Goal: Transaction & Acquisition: Obtain resource

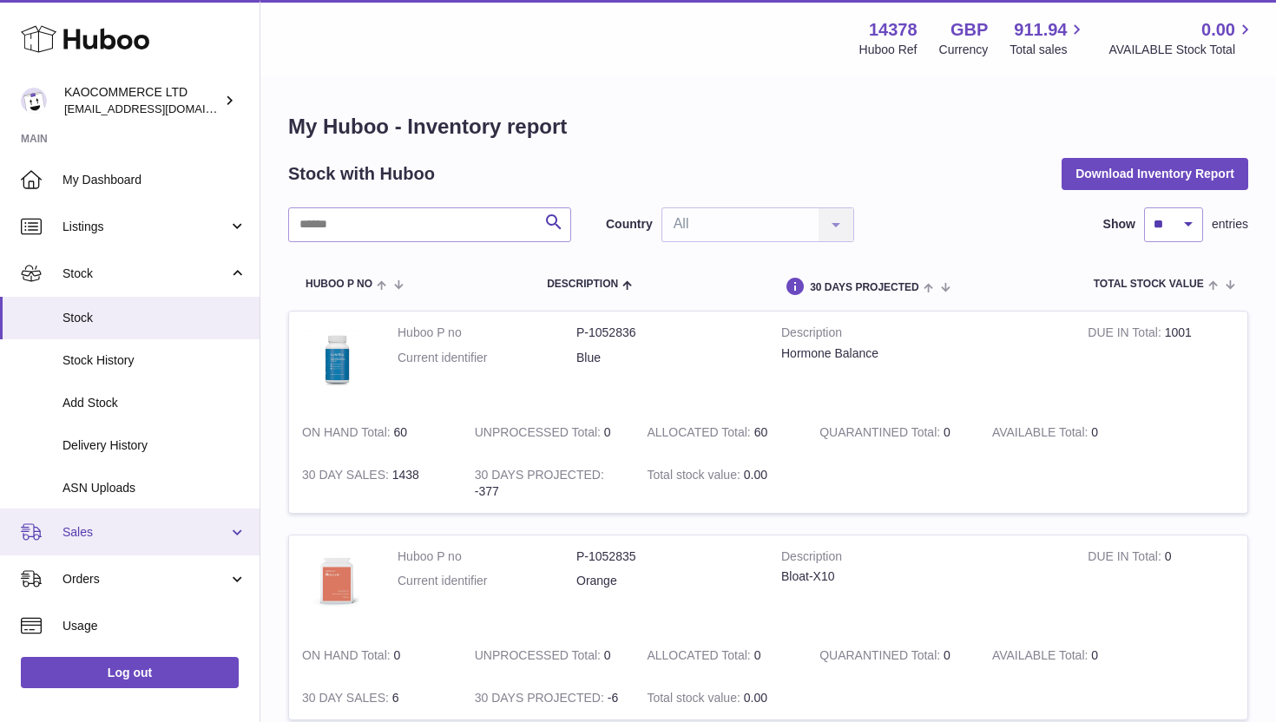
scroll to position [83, 0]
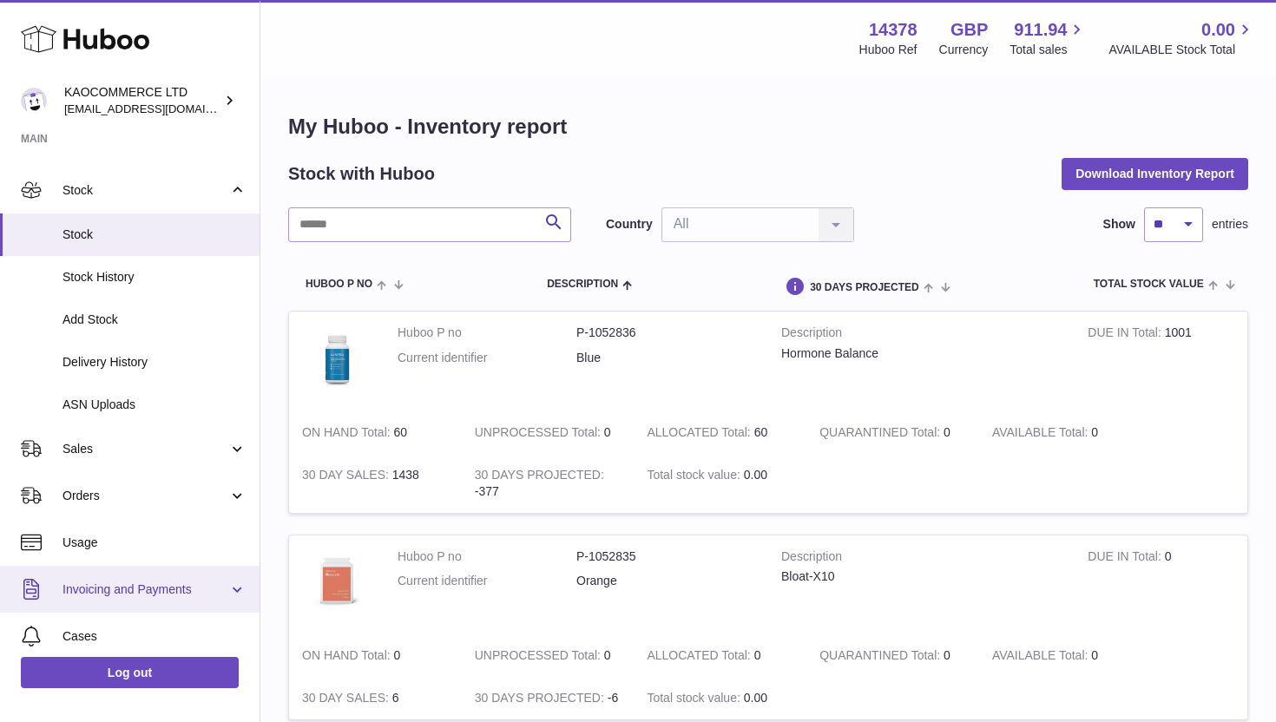
click at [154, 583] on span "Invoicing and Payments" at bounding box center [145, 590] width 166 height 16
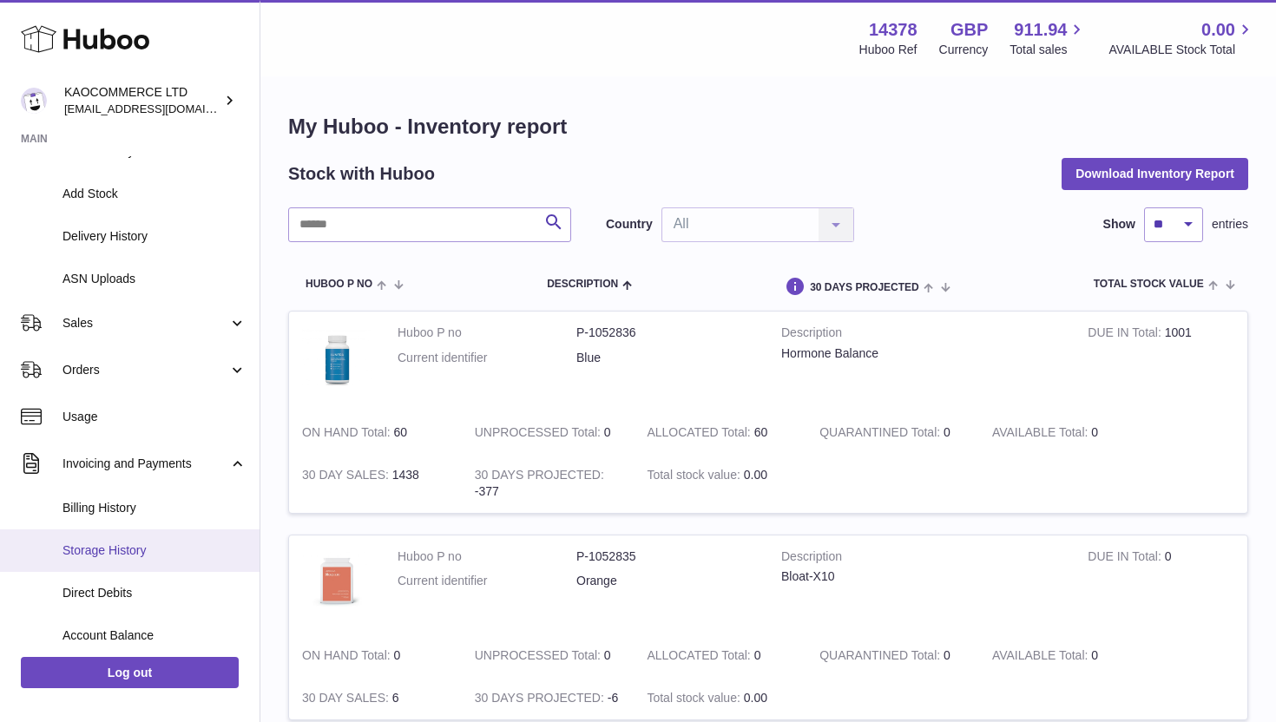
scroll to position [231, 0]
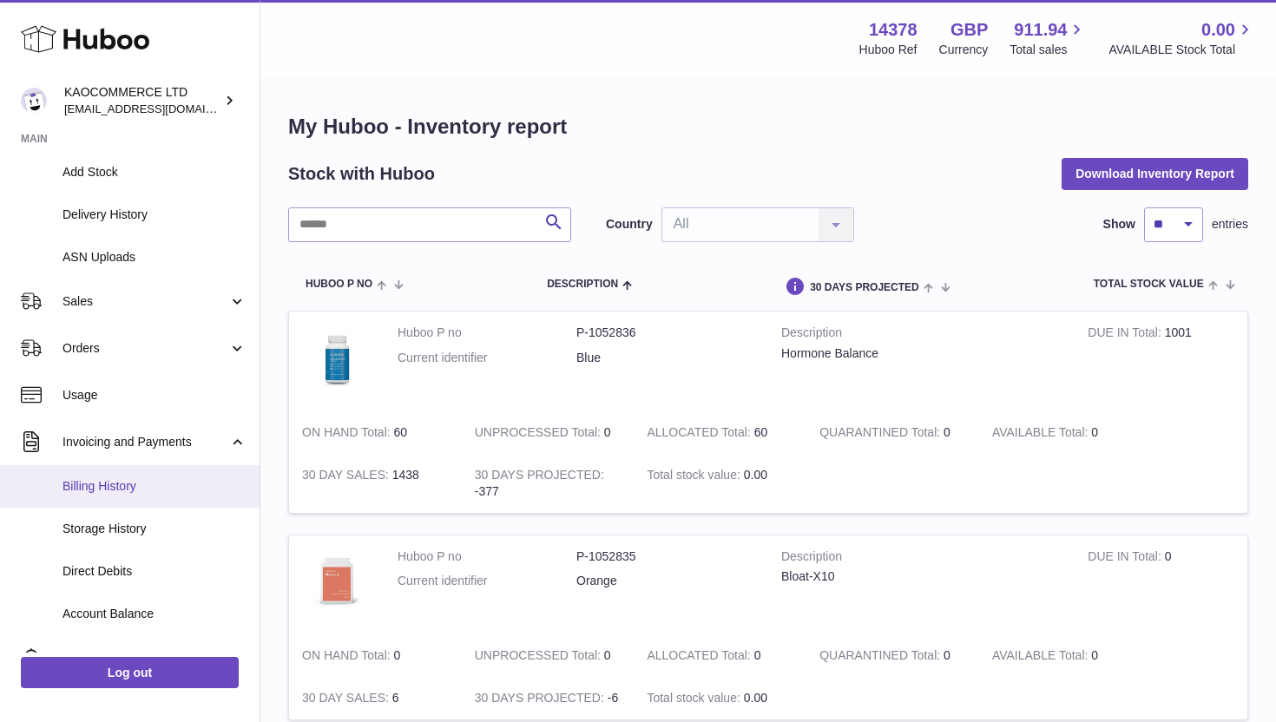
click at [136, 490] on span "Billing History" at bounding box center [154, 486] width 184 height 16
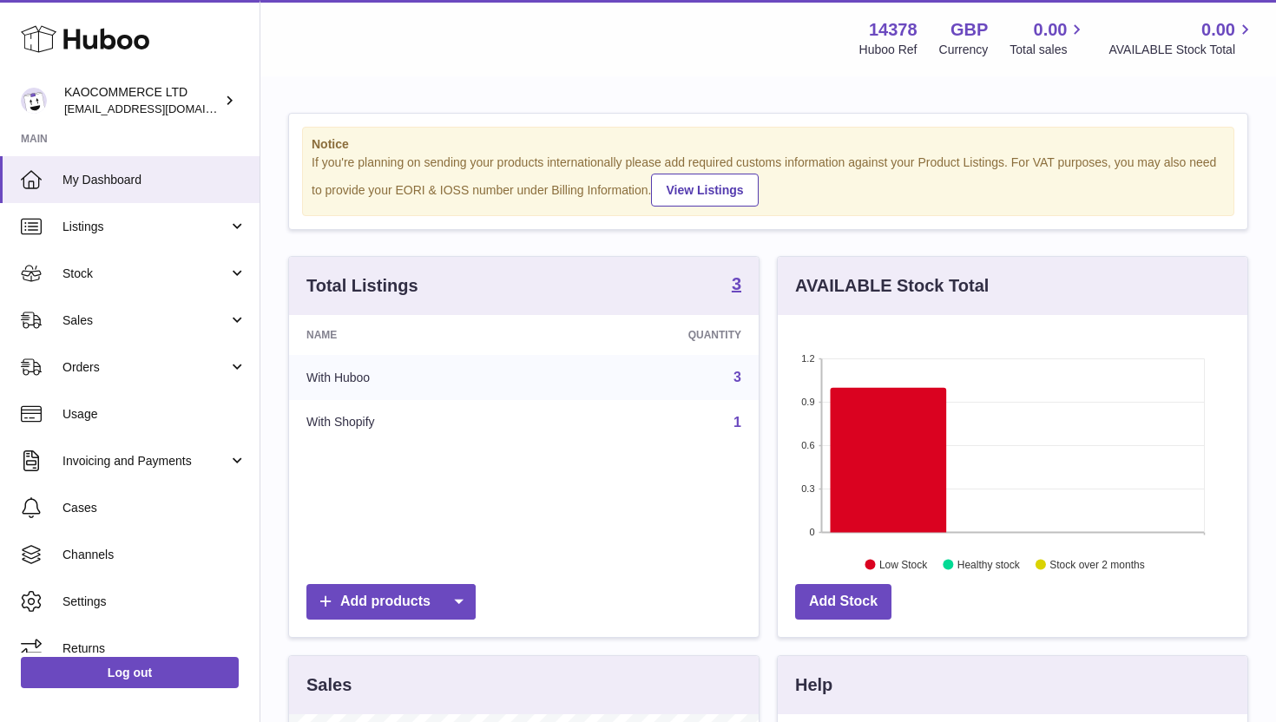
scroll to position [271, 470]
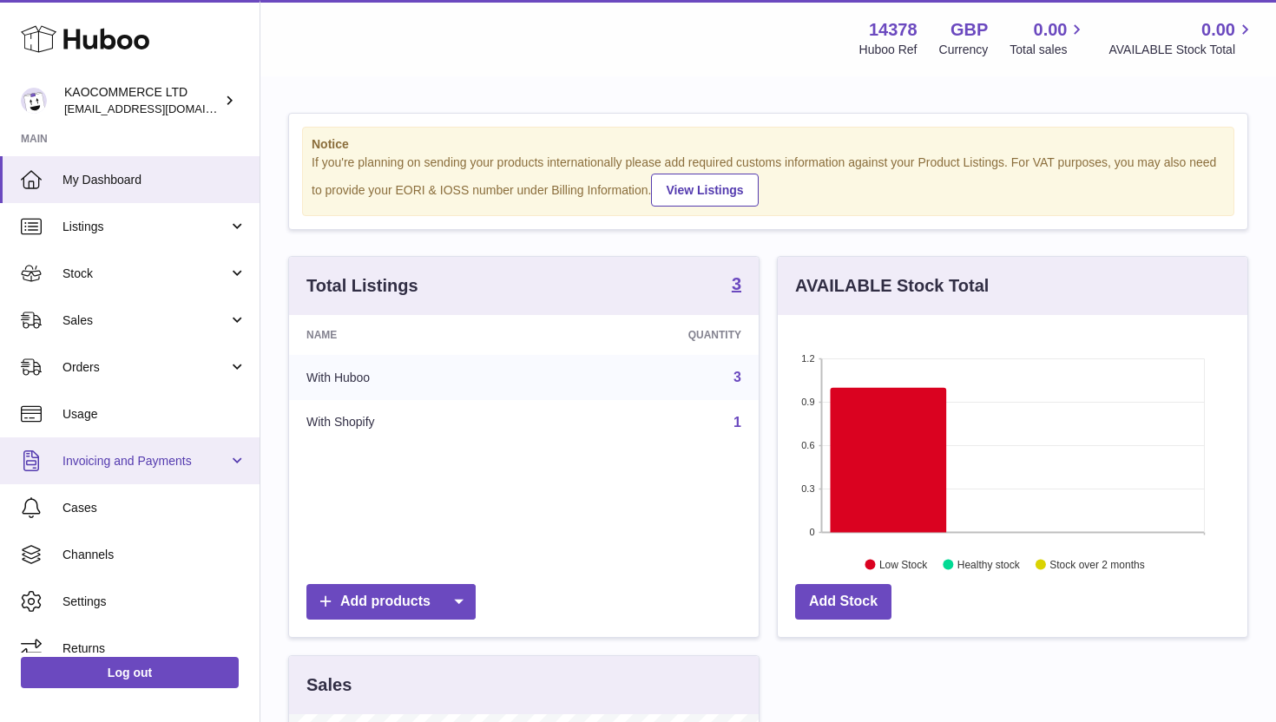
click at [127, 462] on span "Invoicing and Payments" at bounding box center [145, 461] width 166 height 16
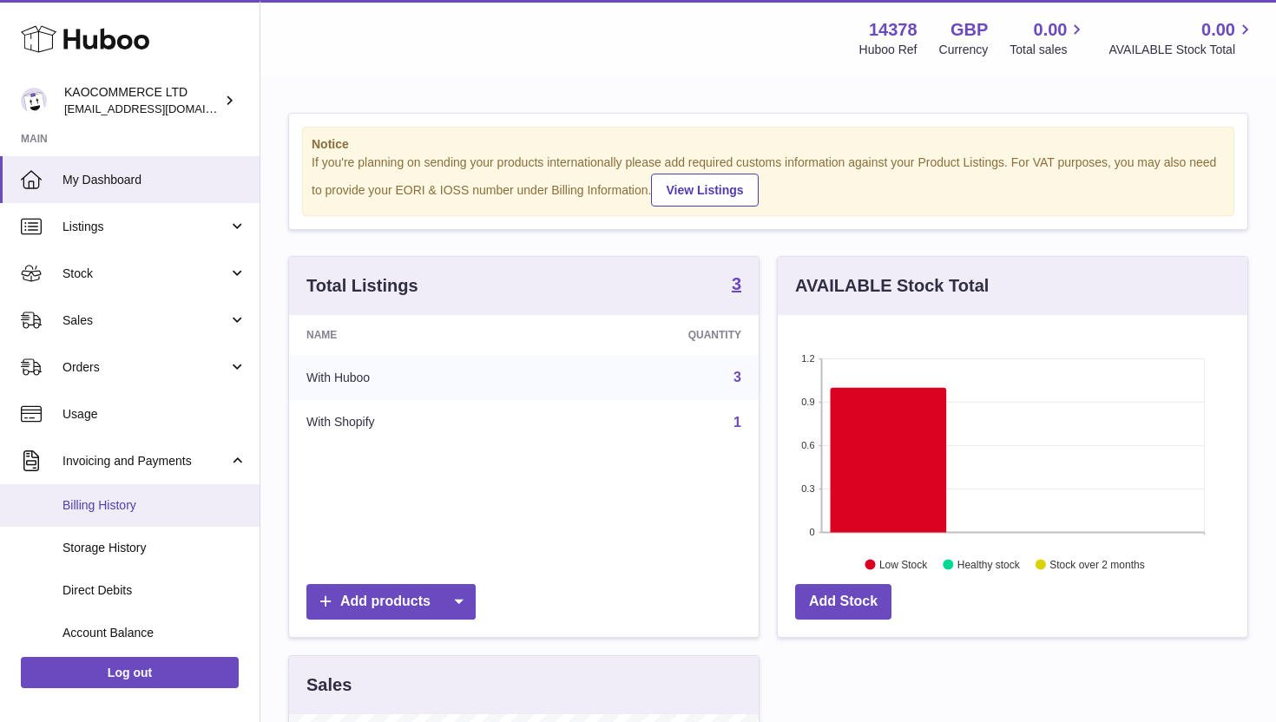
click at [123, 502] on span "Billing History" at bounding box center [154, 505] width 184 height 16
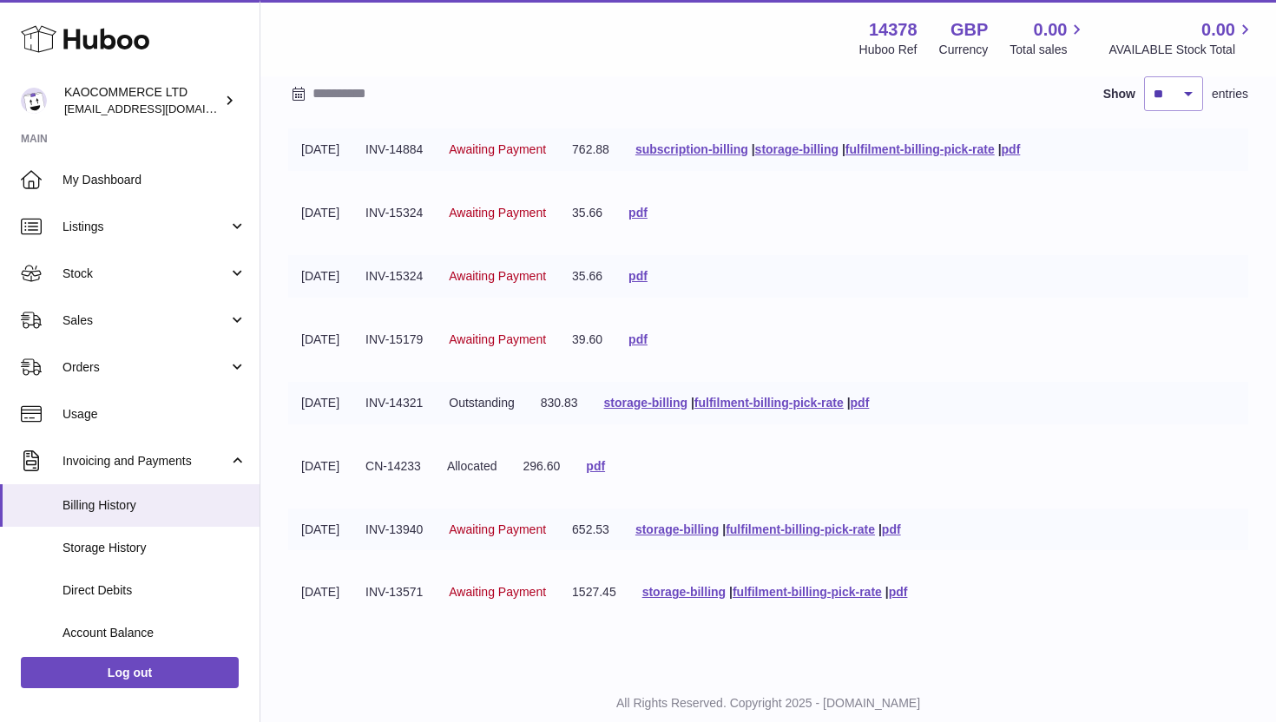
scroll to position [167, 0]
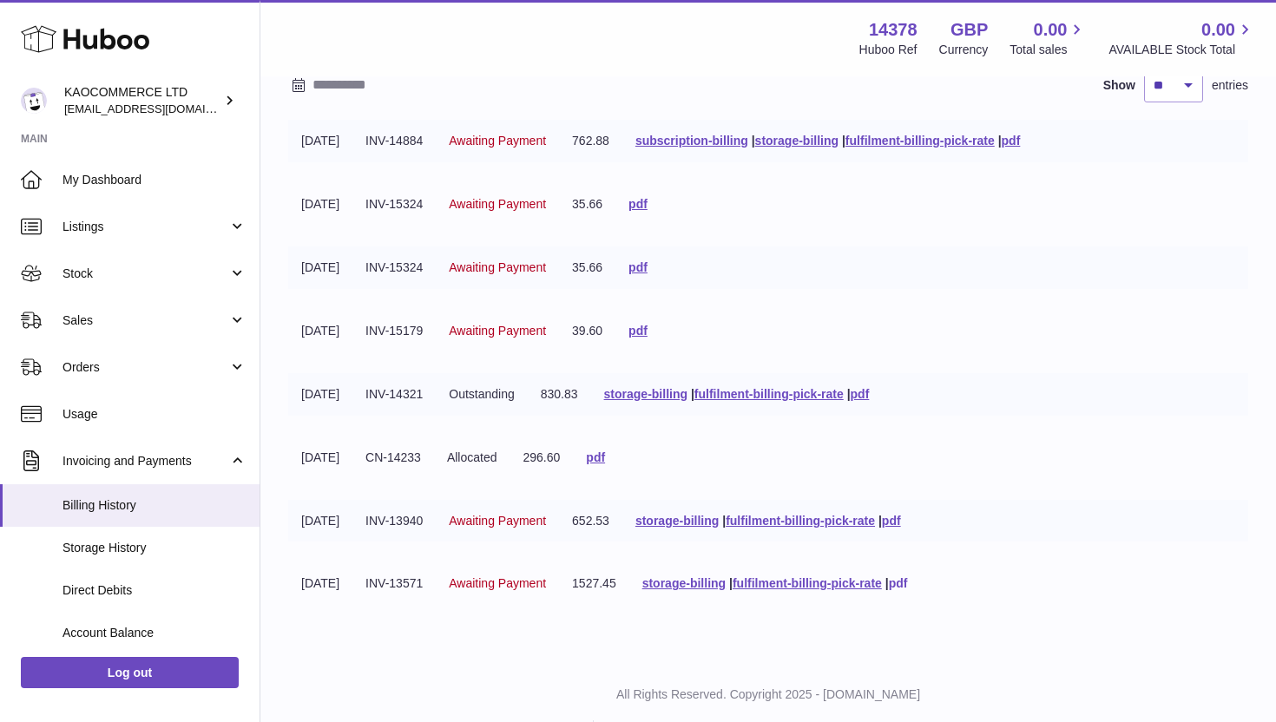
click at [908, 577] on link "pdf" at bounding box center [898, 583] width 19 height 14
click at [608, 578] on td "1527.45" at bounding box center [594, 583] width 70 height 43
click at [601, 517] on td "652.53" at bounding box center [590, 521] width 63 height 43
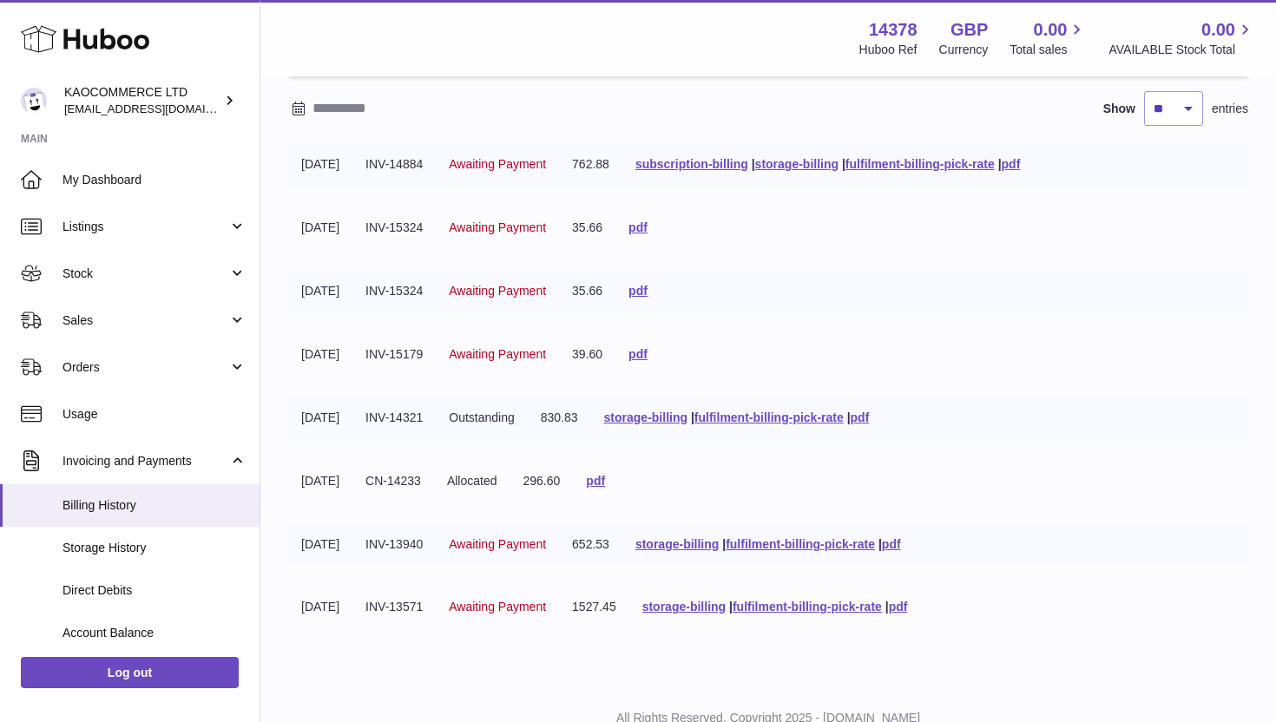
scroll to position [130, 0]
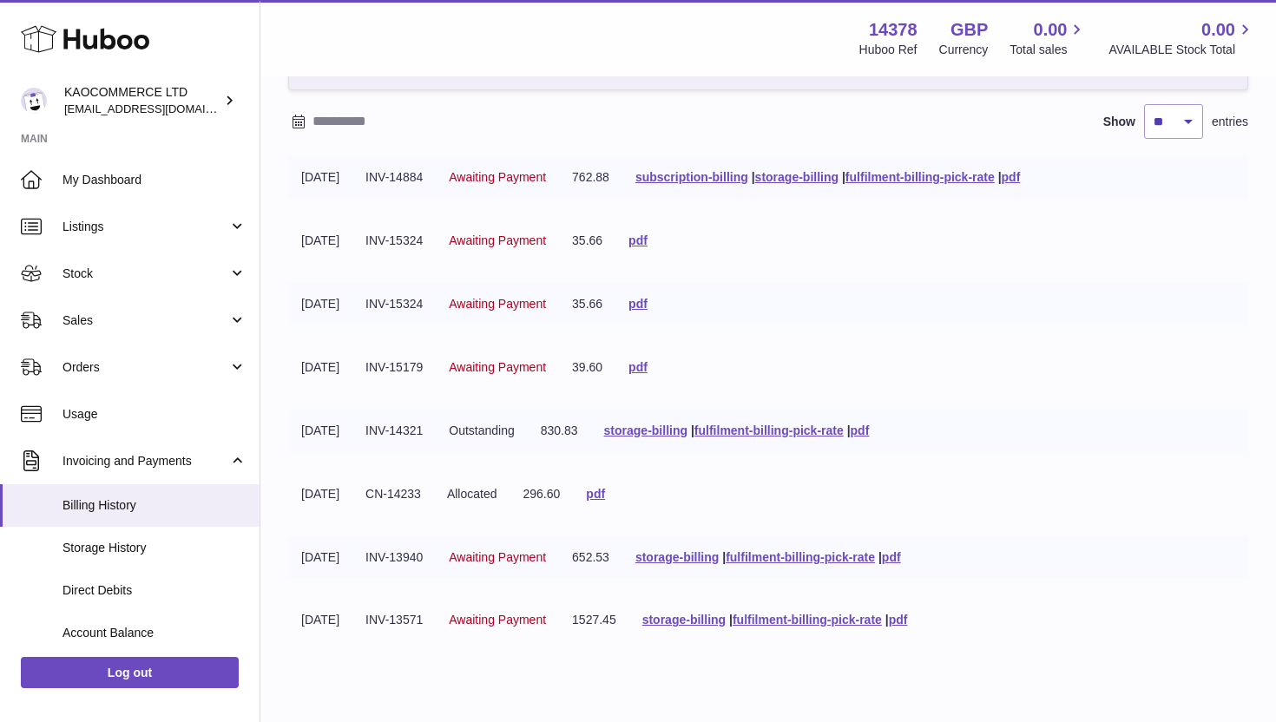
click at [574, 478] on td "296.60" at bounding box center [541, 494] width 63 height 43
click at [515, 428] on span "Outstanding" at bounding box center [482, 431] width 66 height 14
click at [472, 427] on td "Outstanding" at bounding box center [482, 431] width 92 height 43
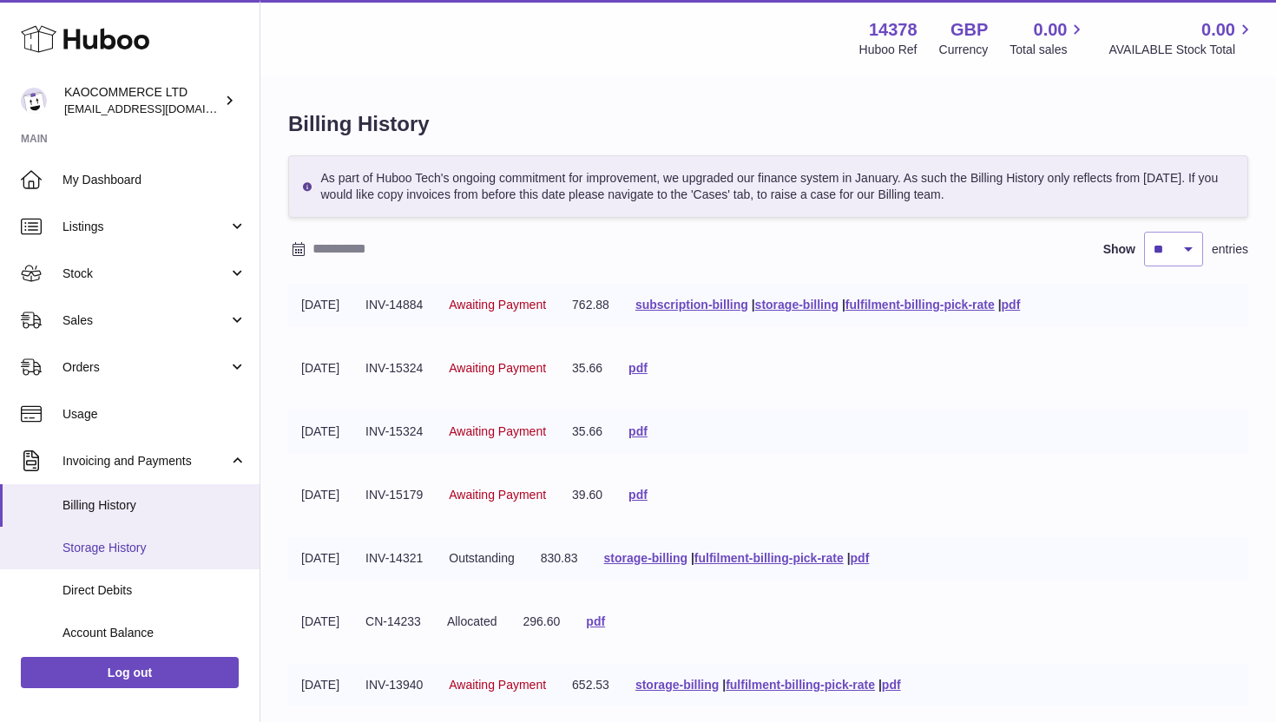
scroll to position [43, 0]
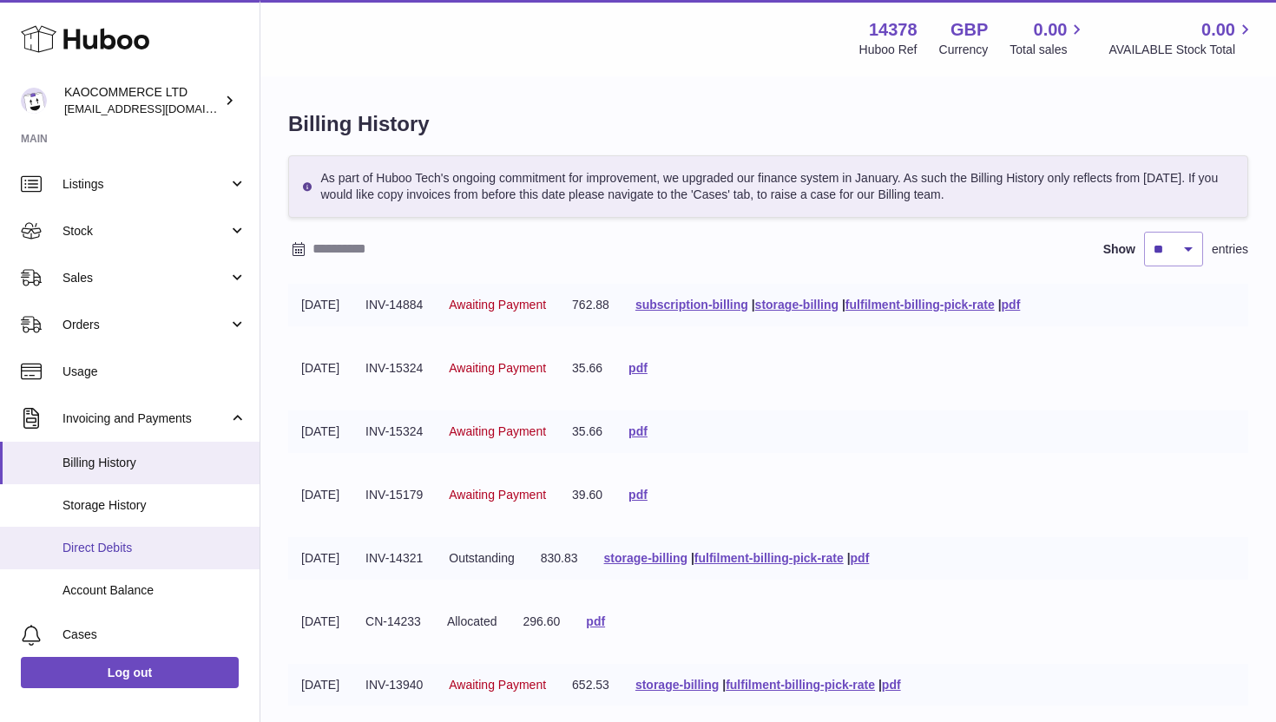
click at [112, 550] on span "Direct Debits" at bounding box center [154, 548] width 184 height 16
